Goal: Transaction & Acquisition: Obtain resource

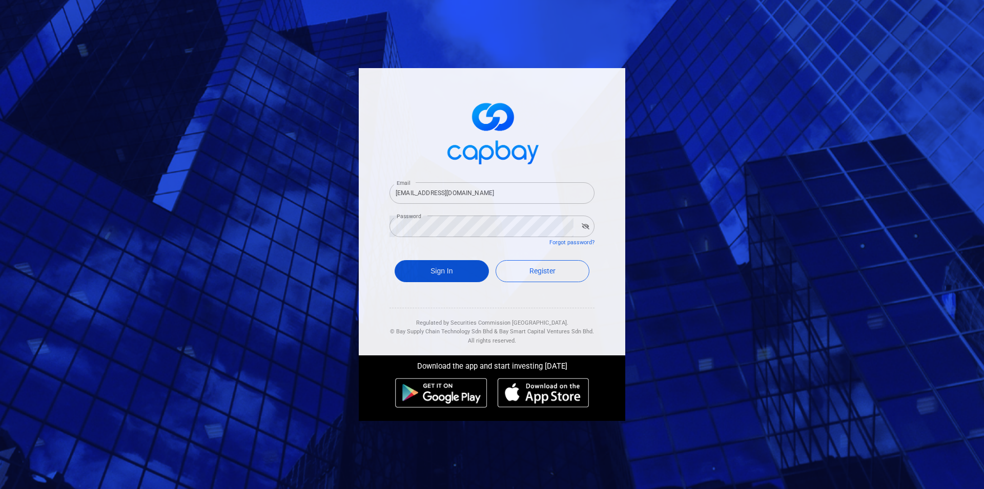
click at [465, 274] on button "Sign In" at bounding box center [442, 271] width 94 height 22
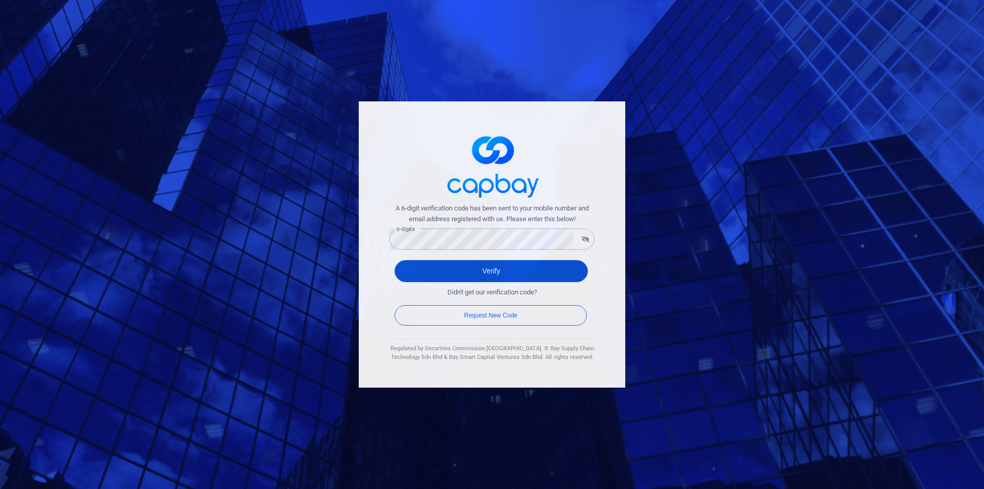
click at [488, 275] on button "Verify" at bounding box center [491, 271] width 193 height 22
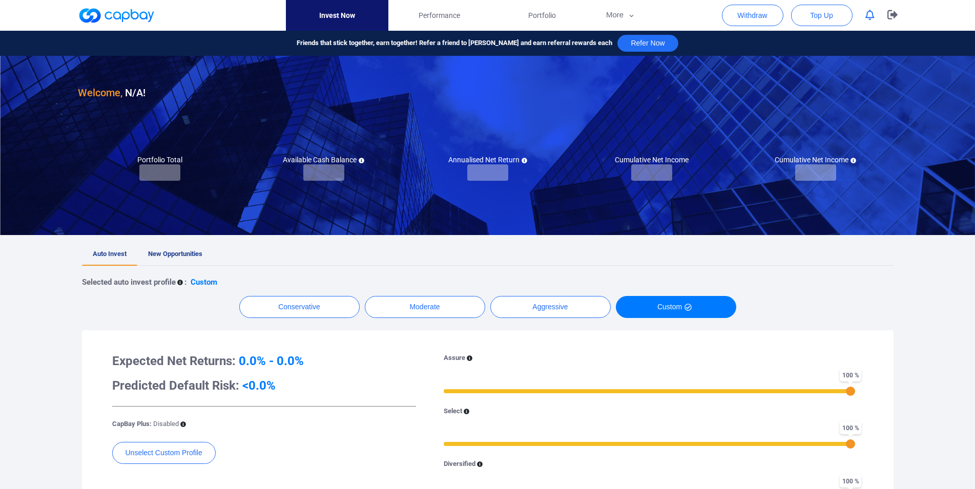
checkbox input "true"
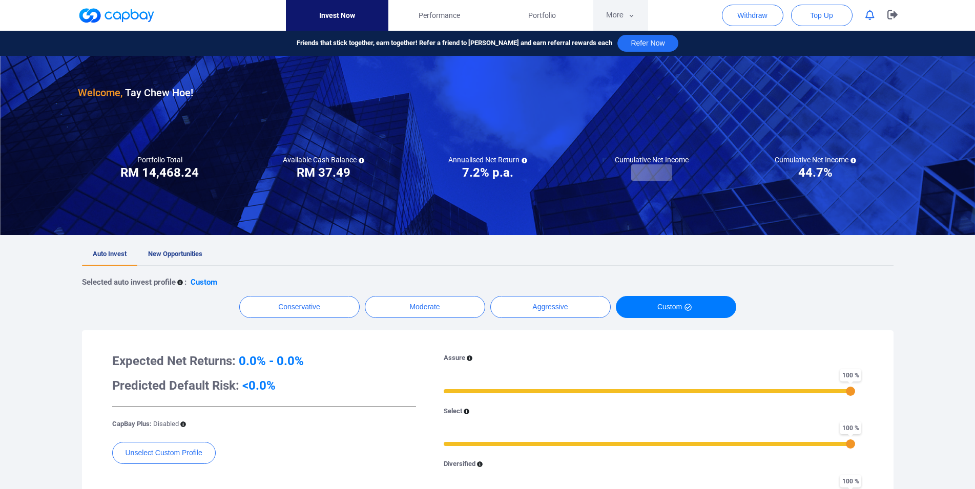
click at [609, 28] on button "More" at bounding box center [620, 15] width 55 height 31
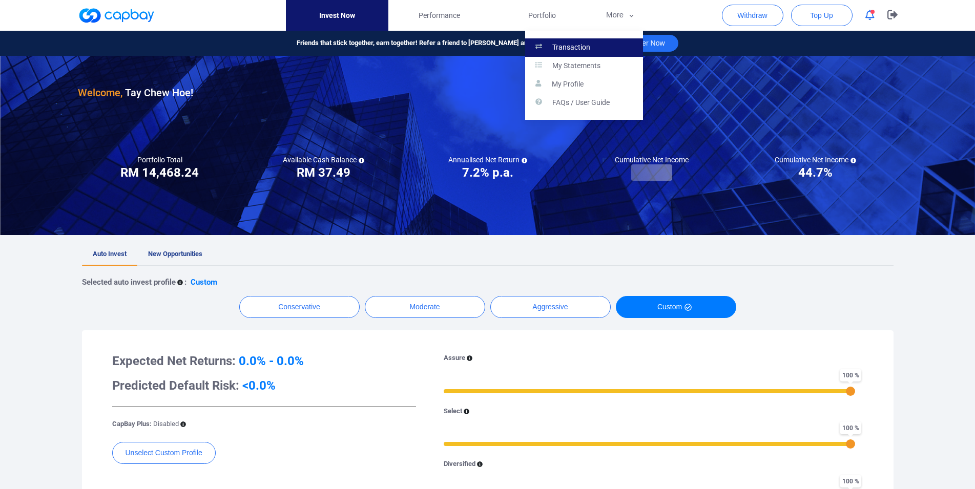
click at [593, 52] on link "Transaction" at bounding box center [584, 47] width 118 height 18
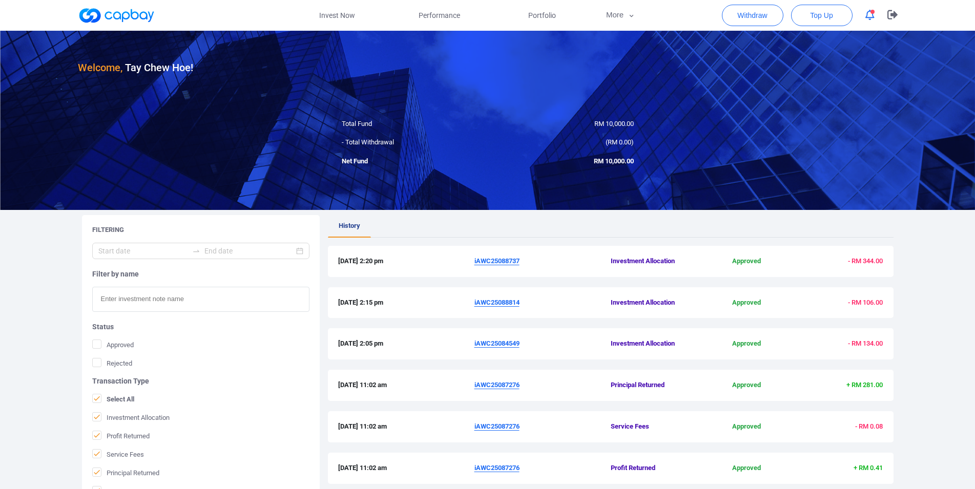
scroll to position [209, 0]
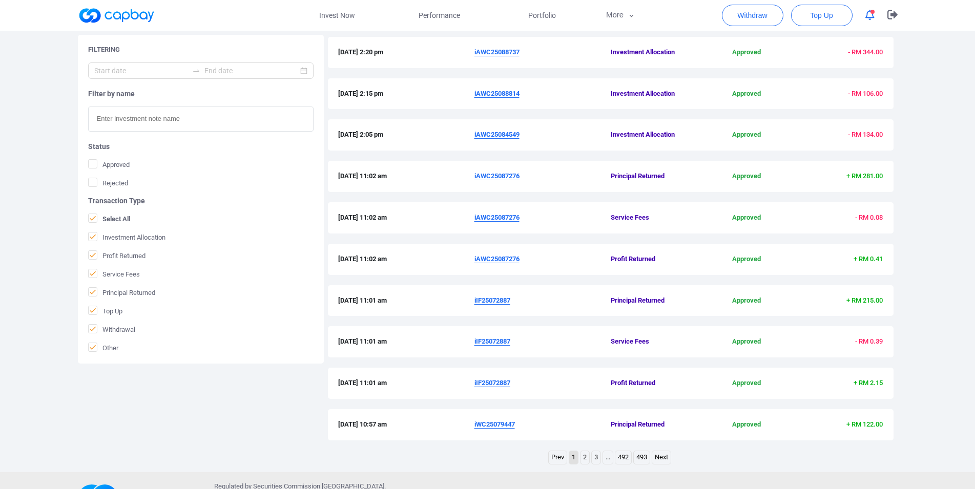
click at [585, 458] on link "2" at bounding box center [585, 458] width 9 height 13
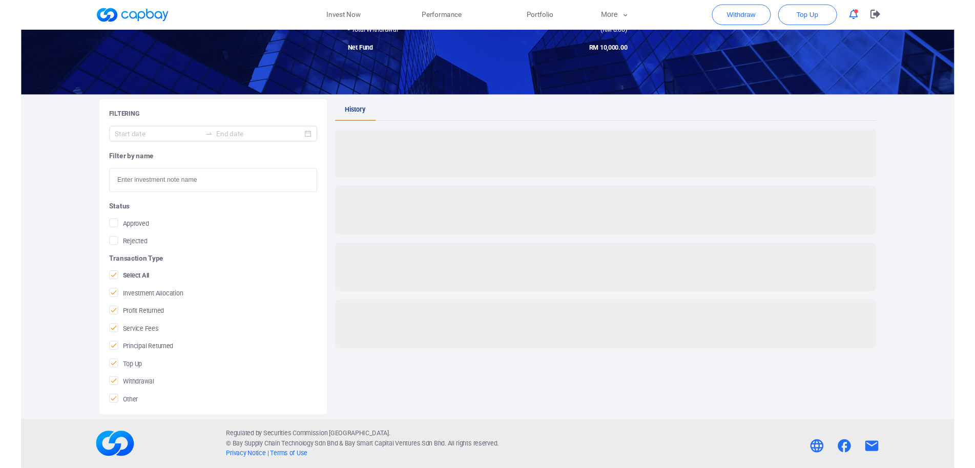
scroll to position [112, 0]
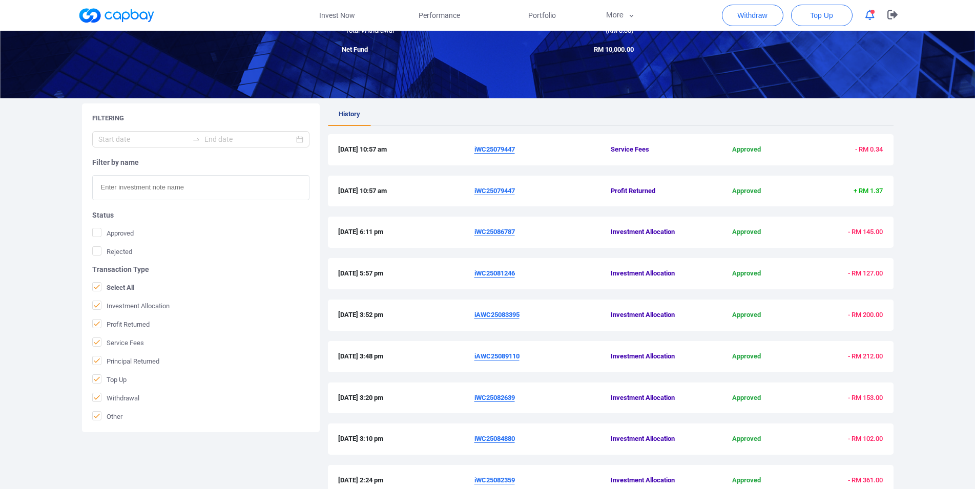
click at [505, 191] on u "iWC25079447" at bounding box center [495, 191] width 40 height 8
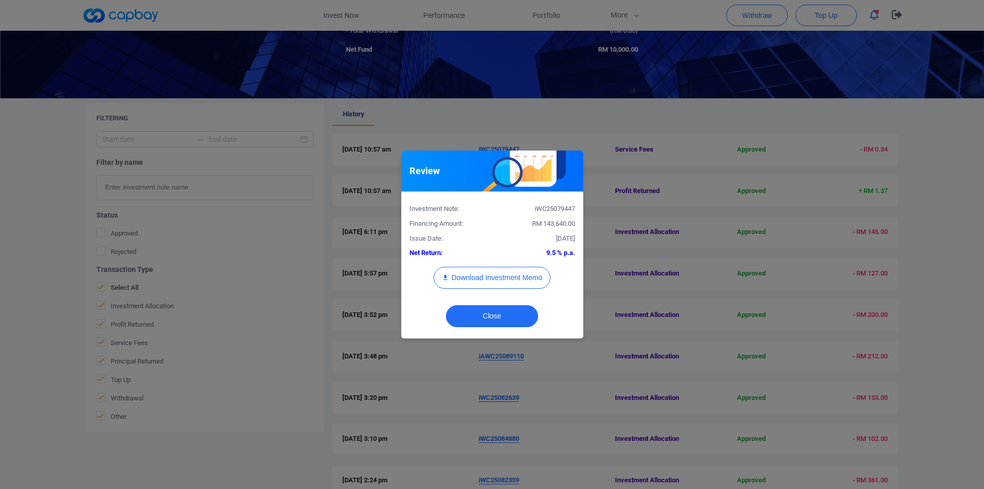
click at [559, 211] on div "iWC25079447" at bounding box center [537, 209] width 91 height 11
copy div "iWC25079447"
click at [0, 263] on div "Review Investment Note: iWC25079447 Financing Amount: RM 143,640.00 Issue Date:…" at bounding box center [492, 244] width 984 height 489
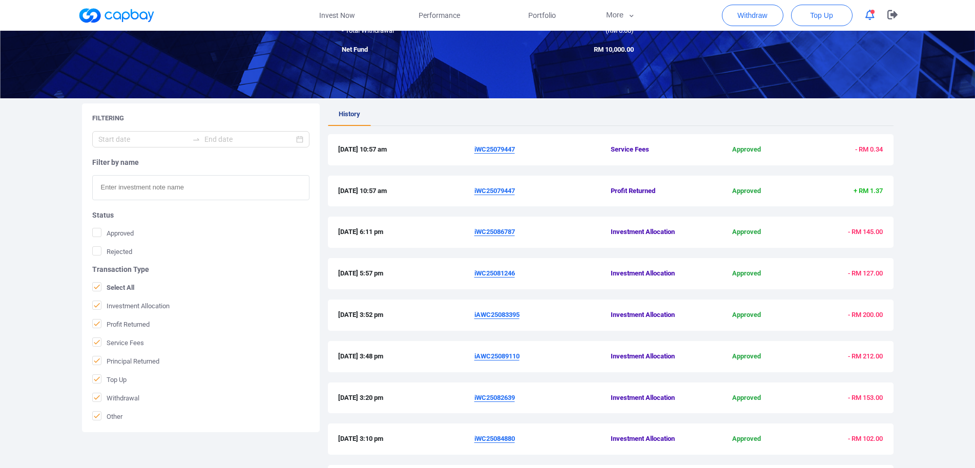
scroll to position [264, 0]
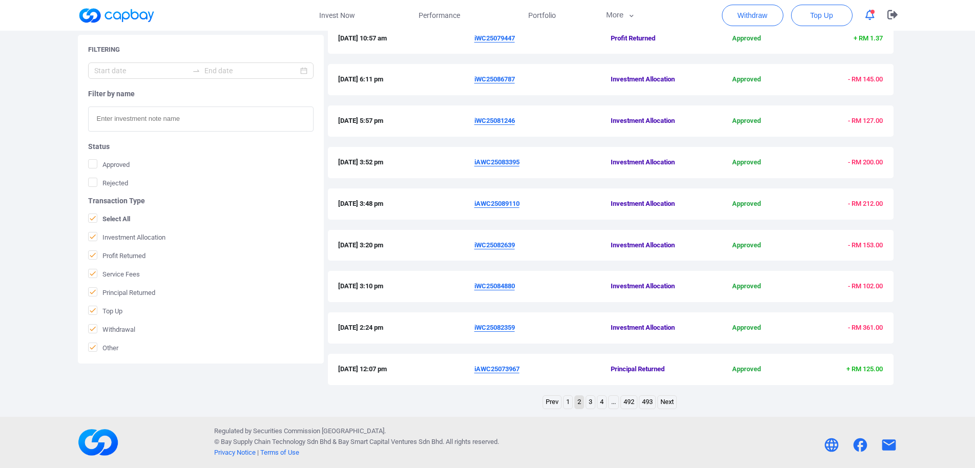
click at [565, 407] on link "1" at bounding box center [568, 402] width 9 height 13
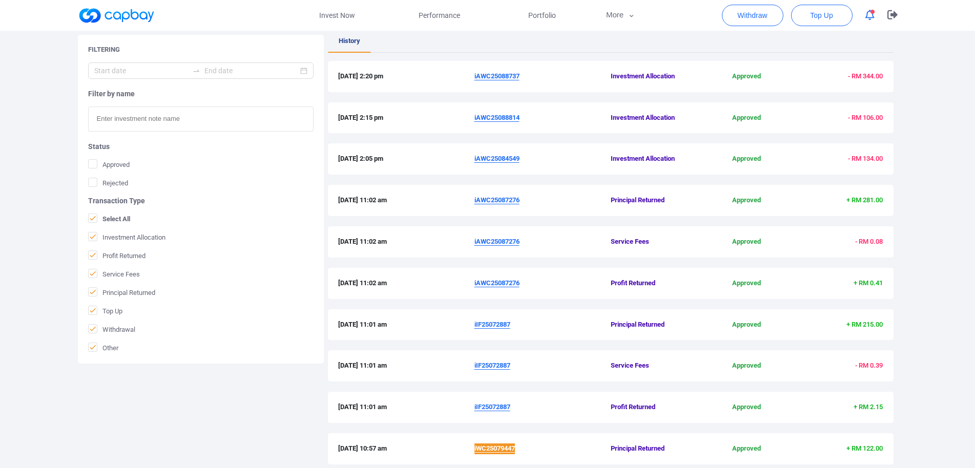
scroll to position [212, 0]
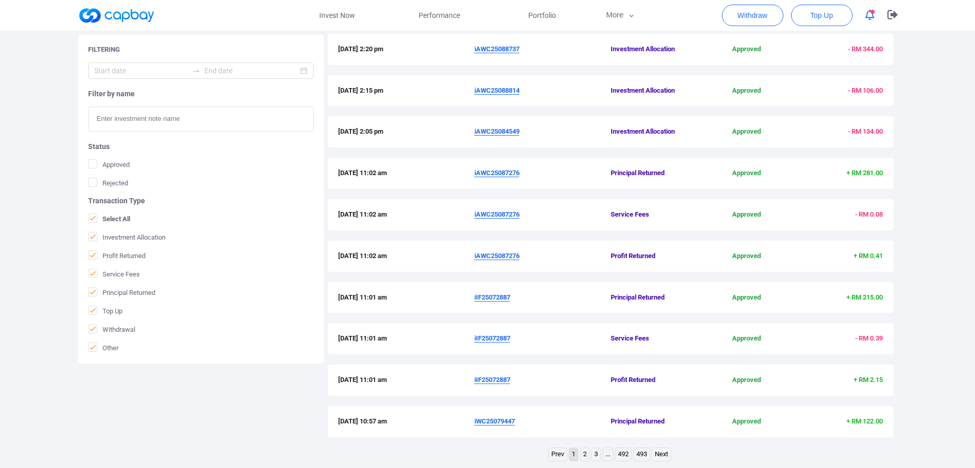
click at [500, 298] on u "iIF25072887" at bounding box center [493, 298] width 36 height 8
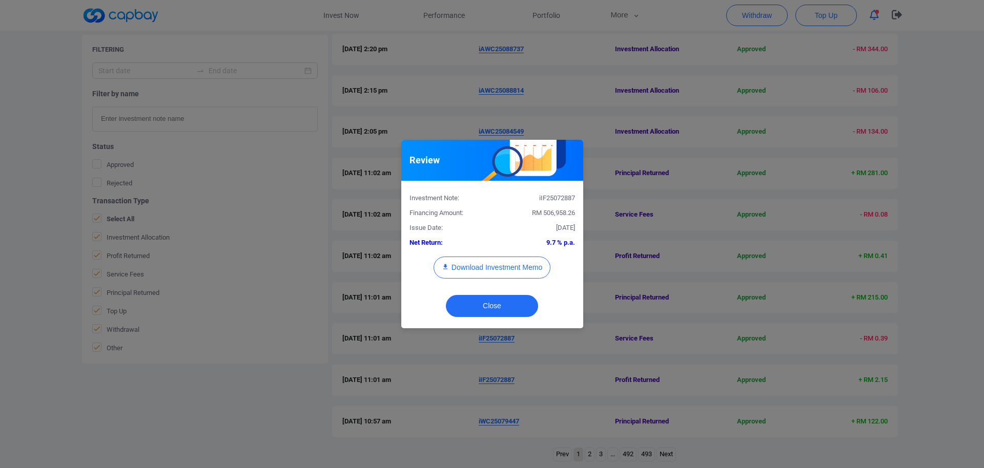
click at [562, 198] on div "iIF25072887" at bounding box center [537, 198] width 91 height 11
copy div "iIF25072887"
click at [0, 266] on div "Review Investment Note: iIF25072887 Financing Amount: RM 506,958.26 Issue Date:…" at bounding box center [492, 234] width 984 height 468
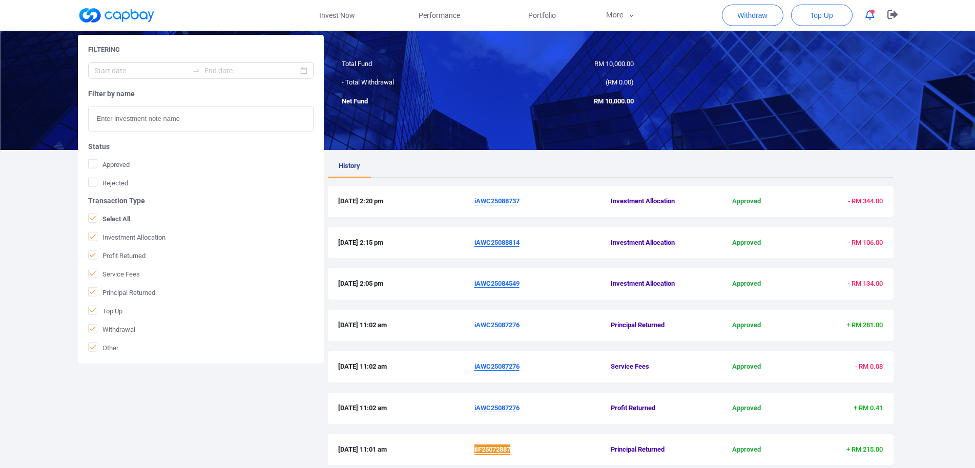
scroll to position [0, 0]
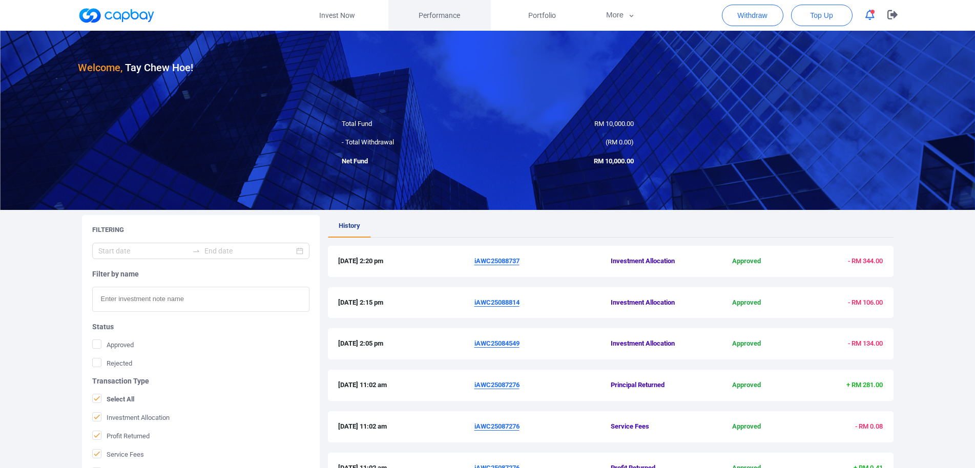
click at [445, 18] on span "Performance" at bounding box center [440, 15] width 42 height 11
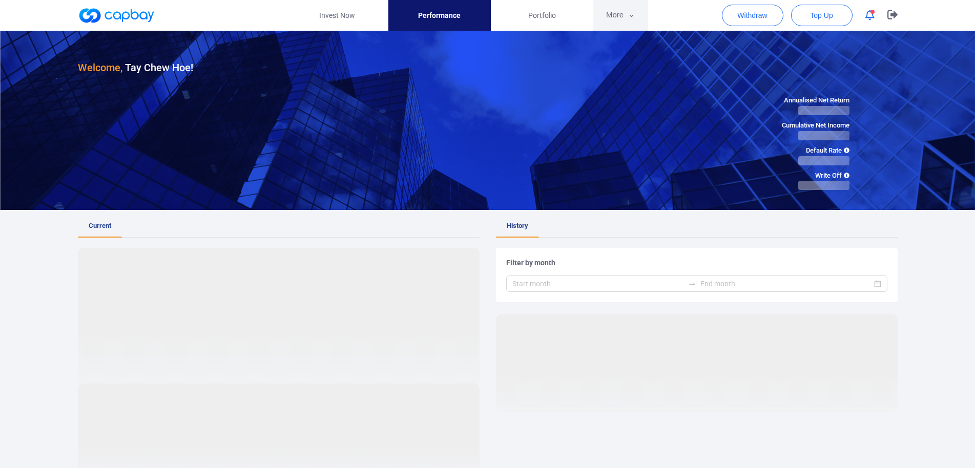
click at [607, 15] on button "More" at bounding box center [620, 15] width 55 height 31
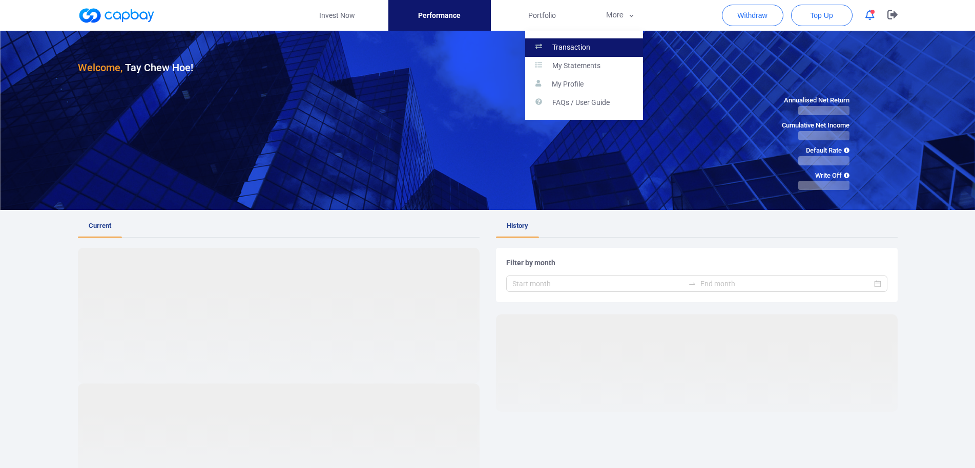
click at [602, 42] on link "Transaction" at bounding box center [584, 47] width 118 height 18
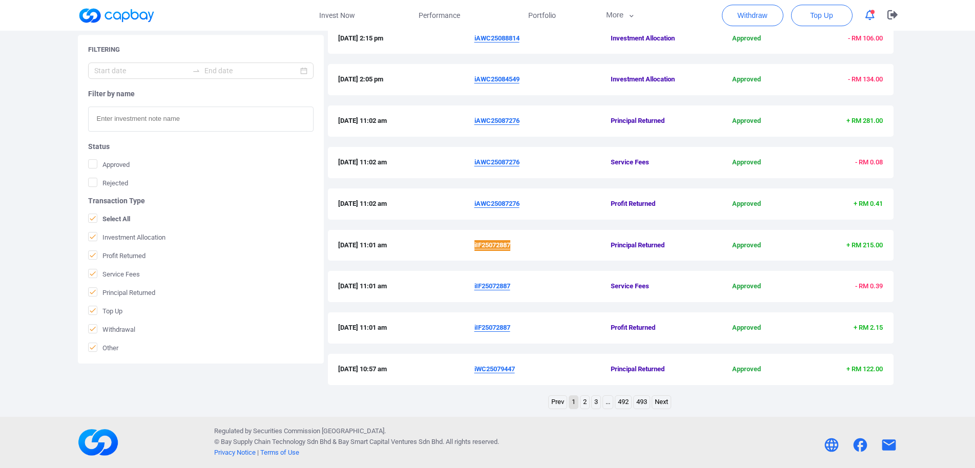
scroll to position [160, 0]
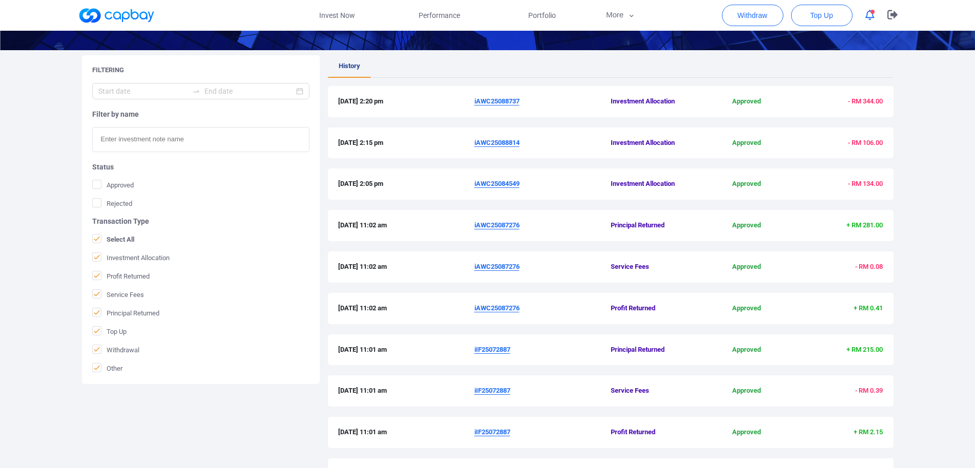
click at [493, 310] on u "iAWC25087276" at bounding box center [497, 308] width 45 height 8
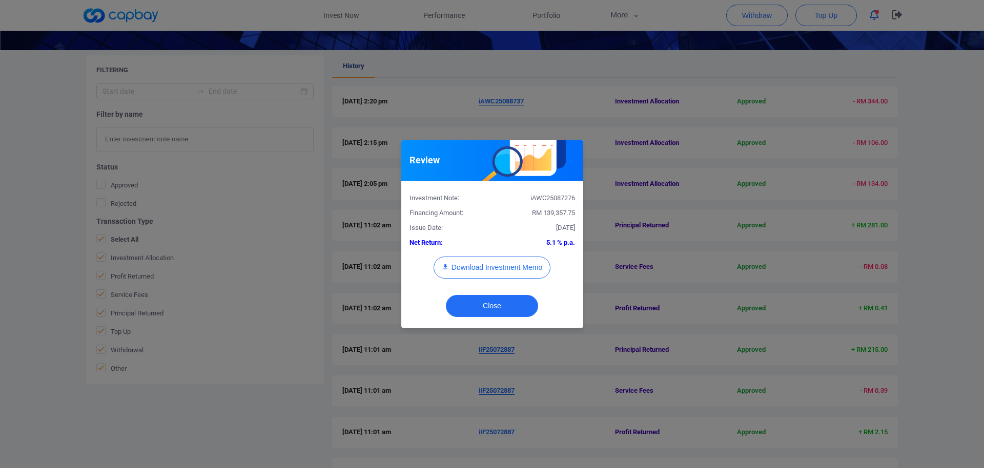
click at [549, 197] on div "iAWC25087276" at bounding box center [537, 198] width 91 height 11
copy div "iAWC25087276"
click at [0, 254] on div "Review Investment Note: iAWC25087276 Financing Amount: RM 139,357.75 Issue Date…" at bounding box center [492, 234] width 984 height 468
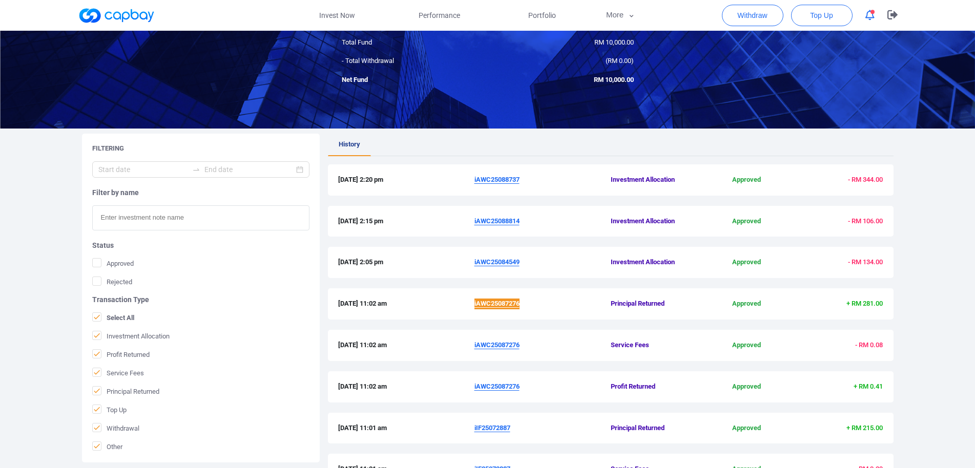
scroll to position [108, 0]
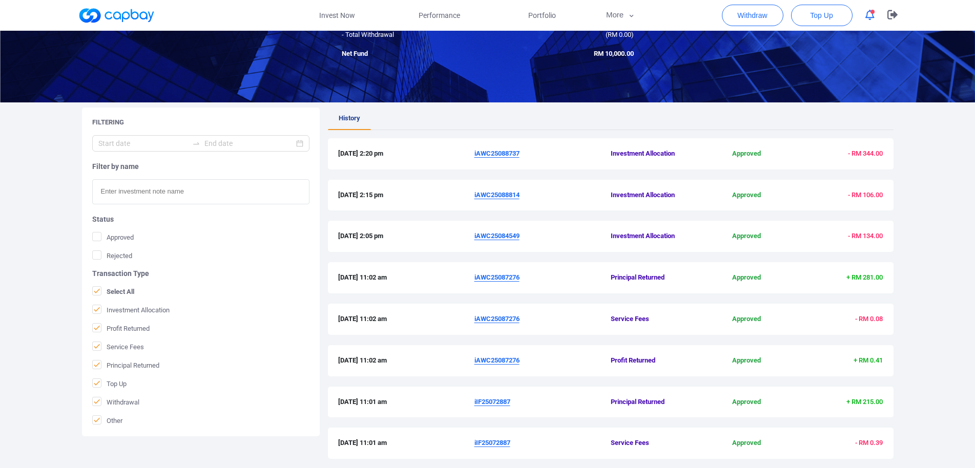
click at [500, 241] on span "iAWC25084549" at bounding box center [543, 236] width 136 height 11
click at [500, 236] on u "iAWC25084549" at bounding box center [497, 236] width 45 height 8
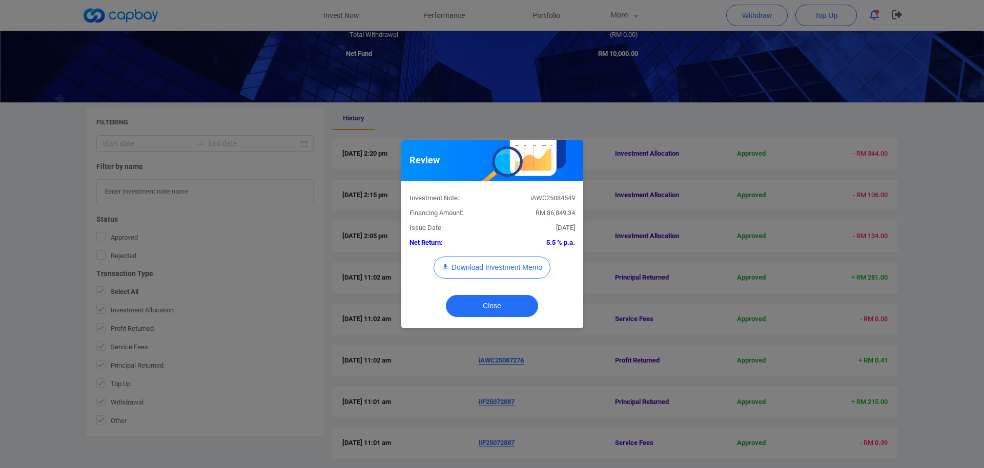
click at [541, 199] on div "iAWC25084549" at bounding box center [537, 198] width 91 height 11
copy div "iAWC25084549"
click at [511, 266] on button "Download Investment Memo" at bounding box center [492, 268] width 117 height 22
click at [669, 376] on div "Review Investment Note: iAWC25084549 Financing Amount: RM 86,849.34 Issue Date:…" at bounding box center [492, 234] width 984 height 468
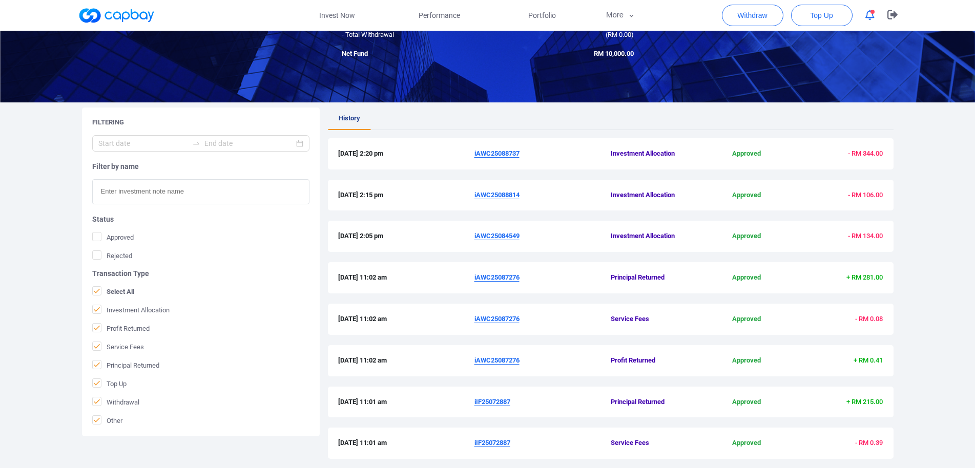
click at [501, 197] on u "iAWC25088814" at bounding box center [497, 195] width 45 height 8
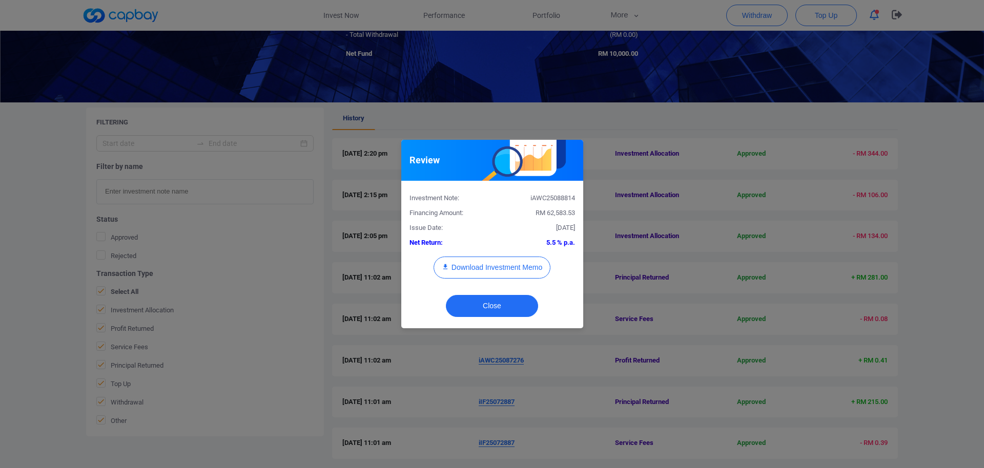
click at [557, 201] on div "iAWC25088814" at bounding box center [537, 198] width 91 height 11
copy div "iAWC25088814"
click at [503, 275] on button "Download Investment Memo" at bounding box center [492, 268] width 117 height 22
click at [638, 291] on div "Review Investment Note: iAWC25088814 Financing Amount: RM 62,583.53 Issue Date:…" at bounding box center [492, 234] width 984 height 468
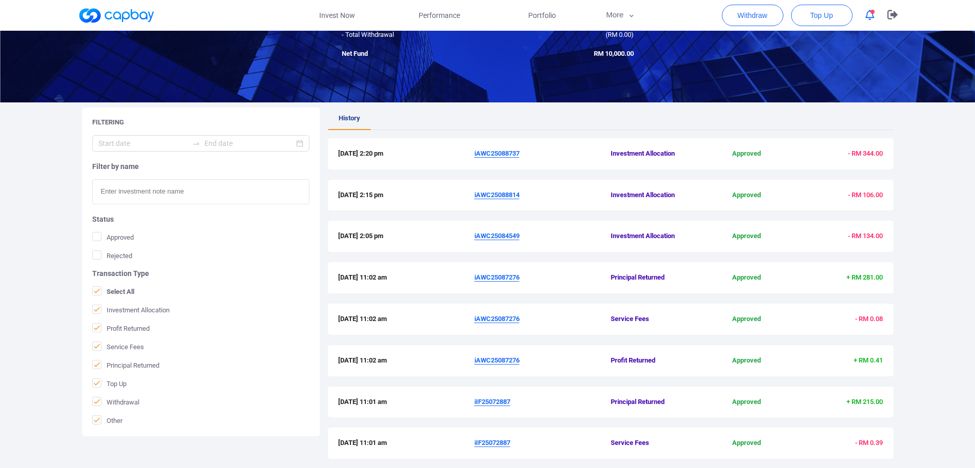
click at [491, 151] on u "iAWC25088737" at bounding box center [497, 154] width 45 height 8
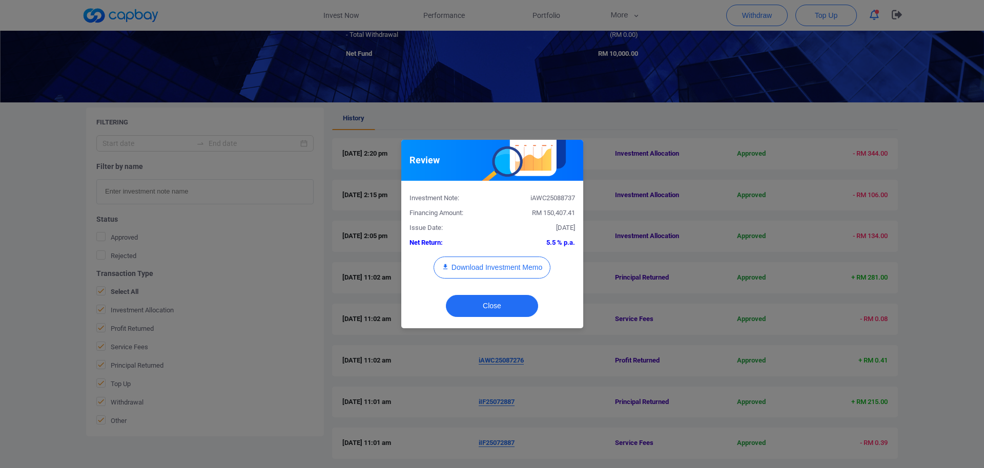
click at [553, 197] on div "iAWC25088737" at bounding box center [537, 198] width 91 height 11
copy div "iAWC25088737"
click at [528, 269] on button "Download Investment Memo" at bounding box center [492, 268] width 117 height 22
drag, startPoint x: 369, startPoint y: 22, endPoint x: 358, endPoint y: 22, distance: 11.3
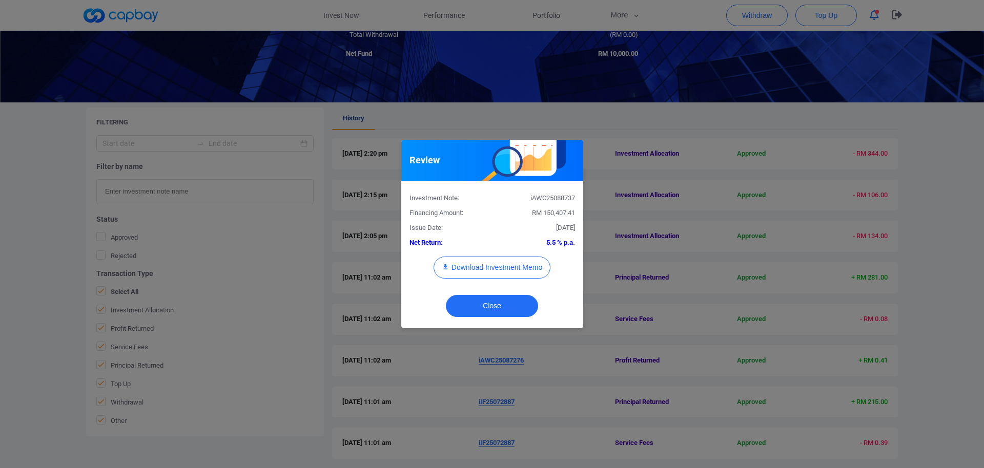
click at [366, 22] on div "Review Investment Note: iAWC25088737 Financing Amount: RM 150,407.41 Issue Date…" at bounding box center [492, 234] width 984 height 468
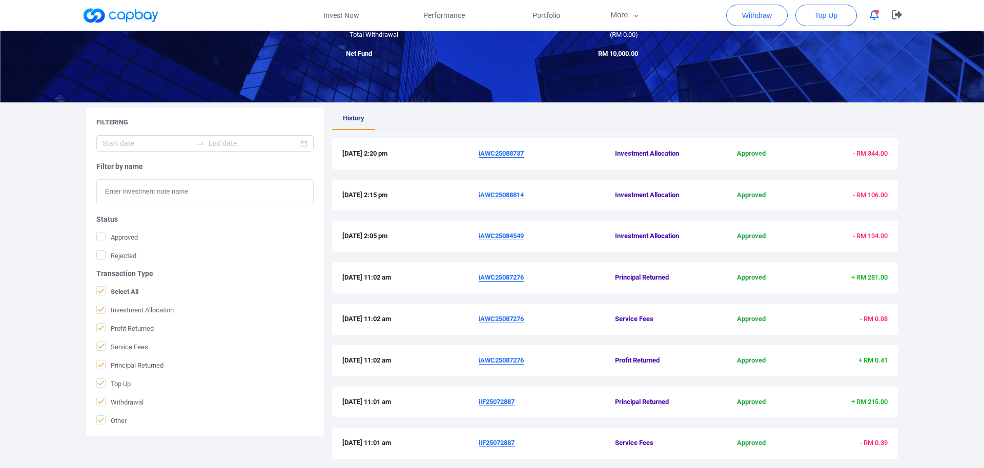
click at [337, 22] on div "Review Investment Note: iAWC25088737 Financing Amount: RM 150,407.41 Issue Date…" at bounding box center [492, 234] width 984 height 468
click at [339, 9] on link "Invest Now" at bounding box center [337, 15] width 102 height 31
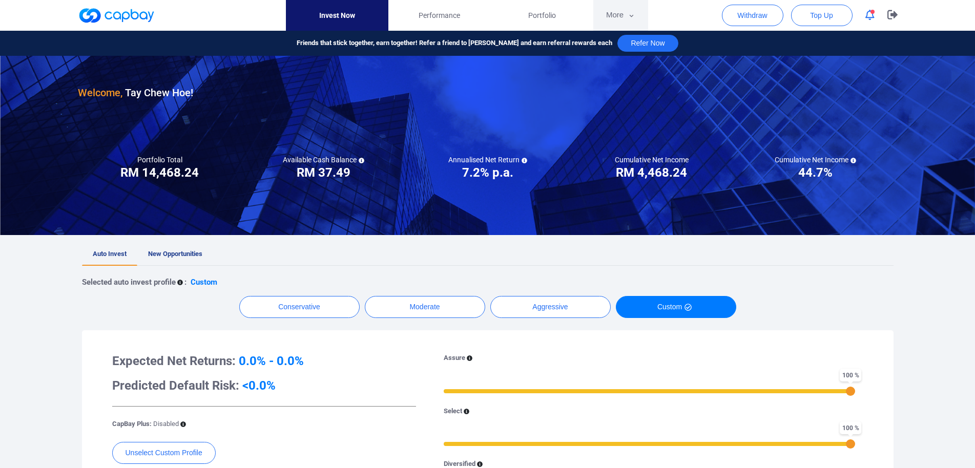
click at [620, 16] on button "More" at bounding box center [620, 15] width 55 height 31
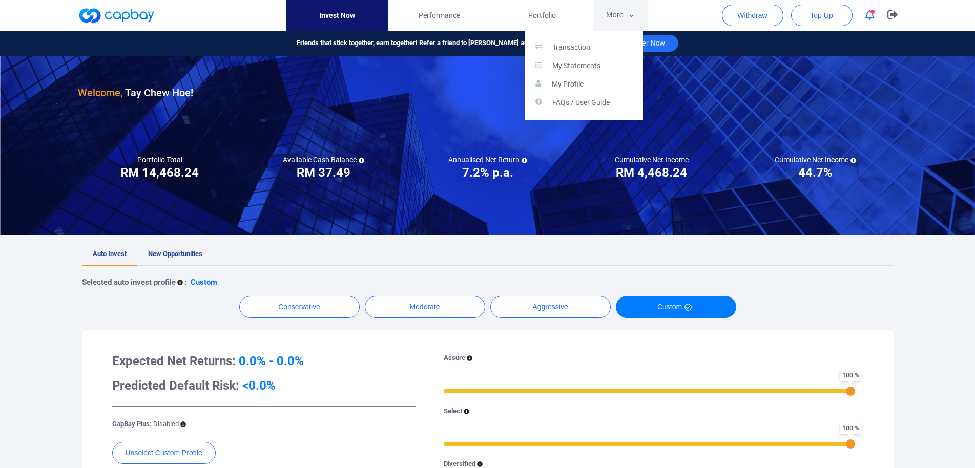
click at [553, 16] on button "button" at bounding box center [487, 234] width 975 height 468
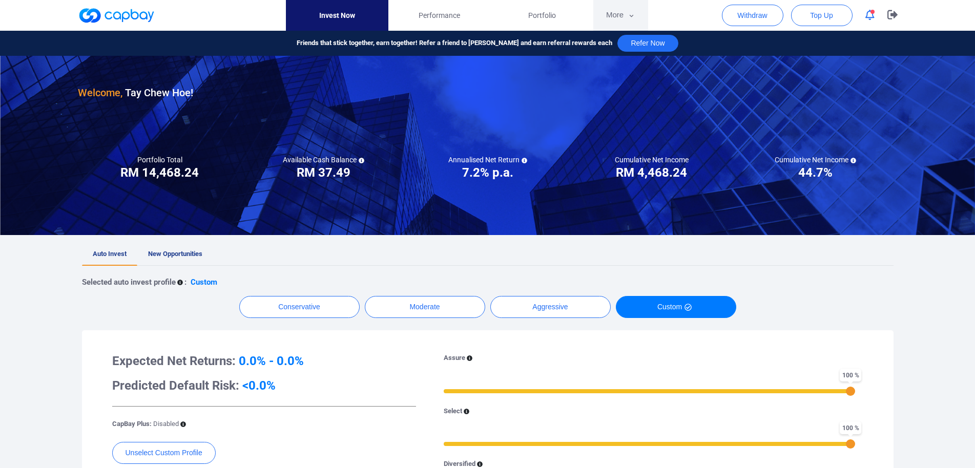
click at [553, 16] on span "Portfolio" at bounding box center [542, 15] width 28 height 11
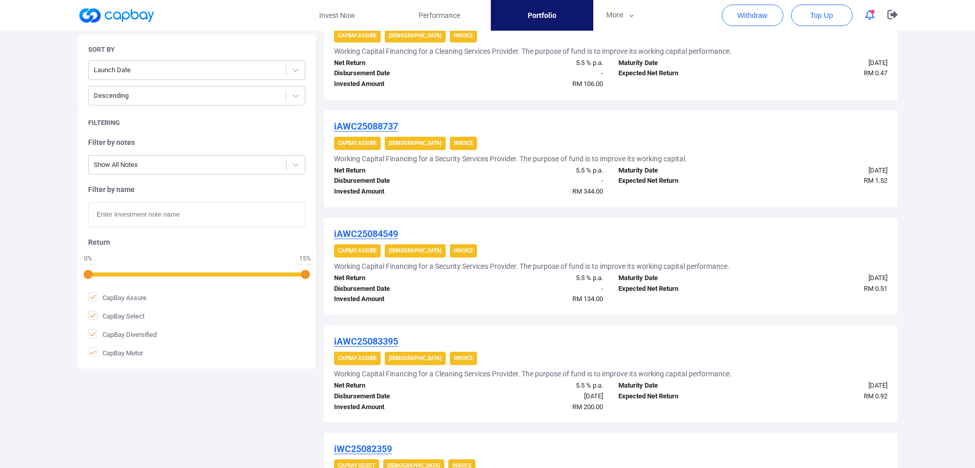
scroll to position [59, 0]
